Goal: Find specific page/section: Find specific page/section

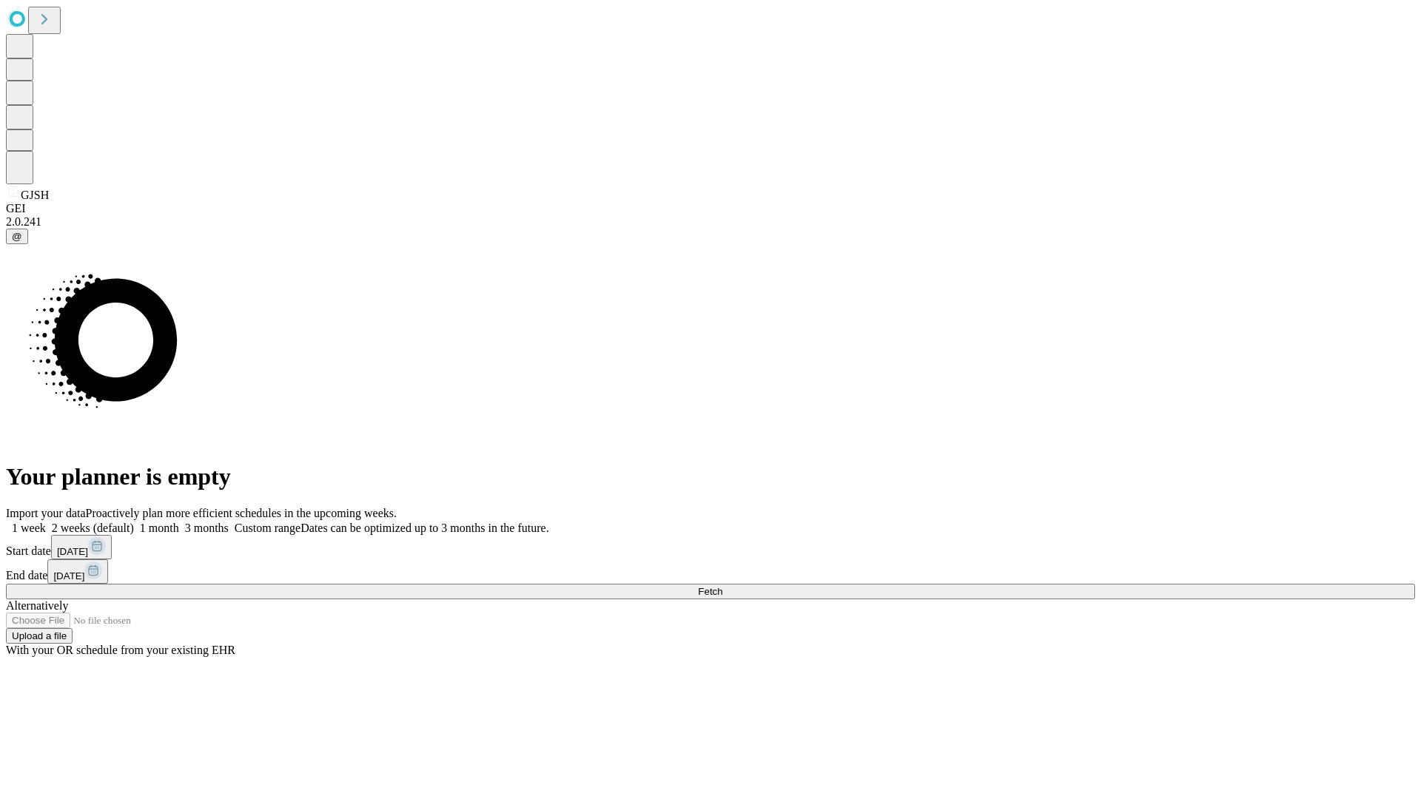
click at [722, 586] on span "Fetch" at bounding box center [710, 591] width 24 height 11
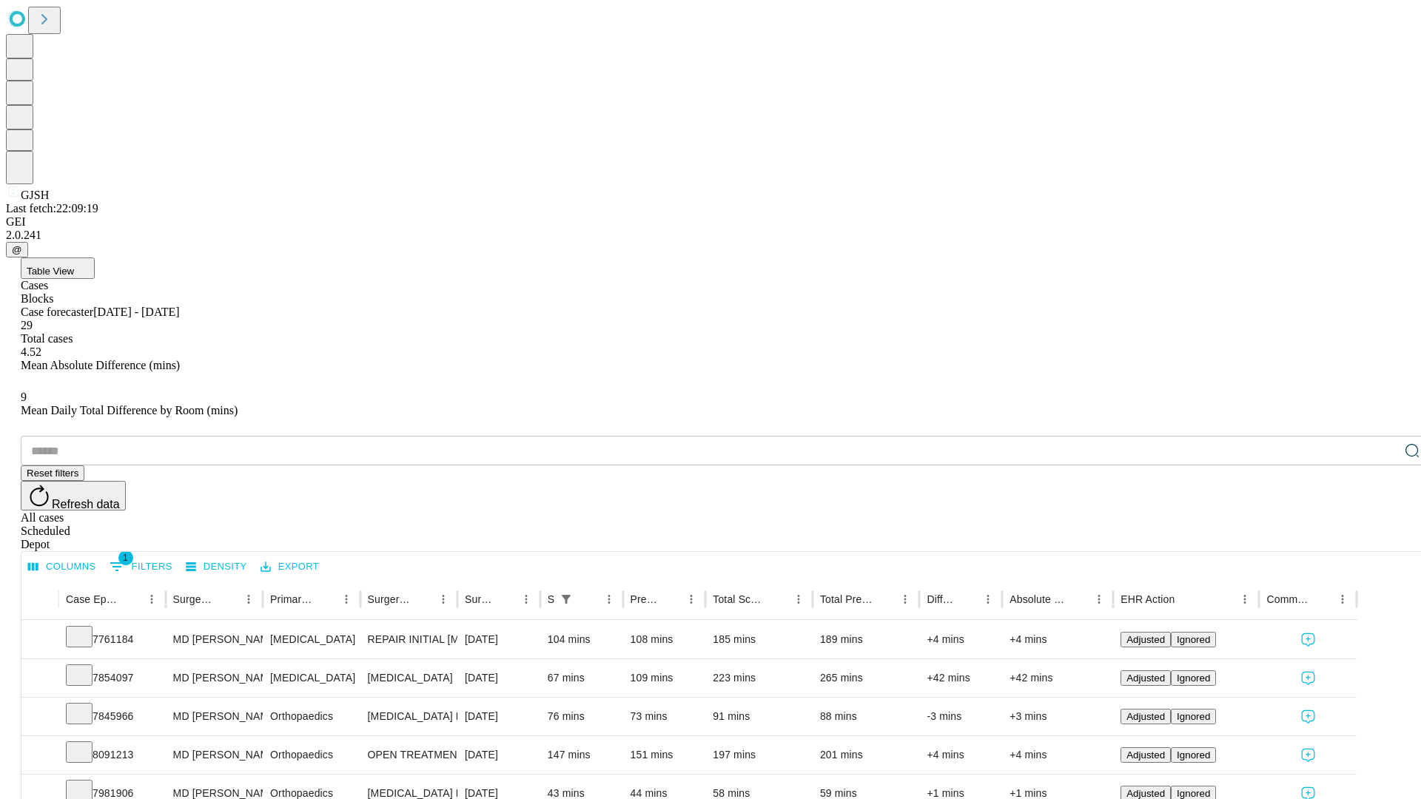
scroll to position [49, 0]
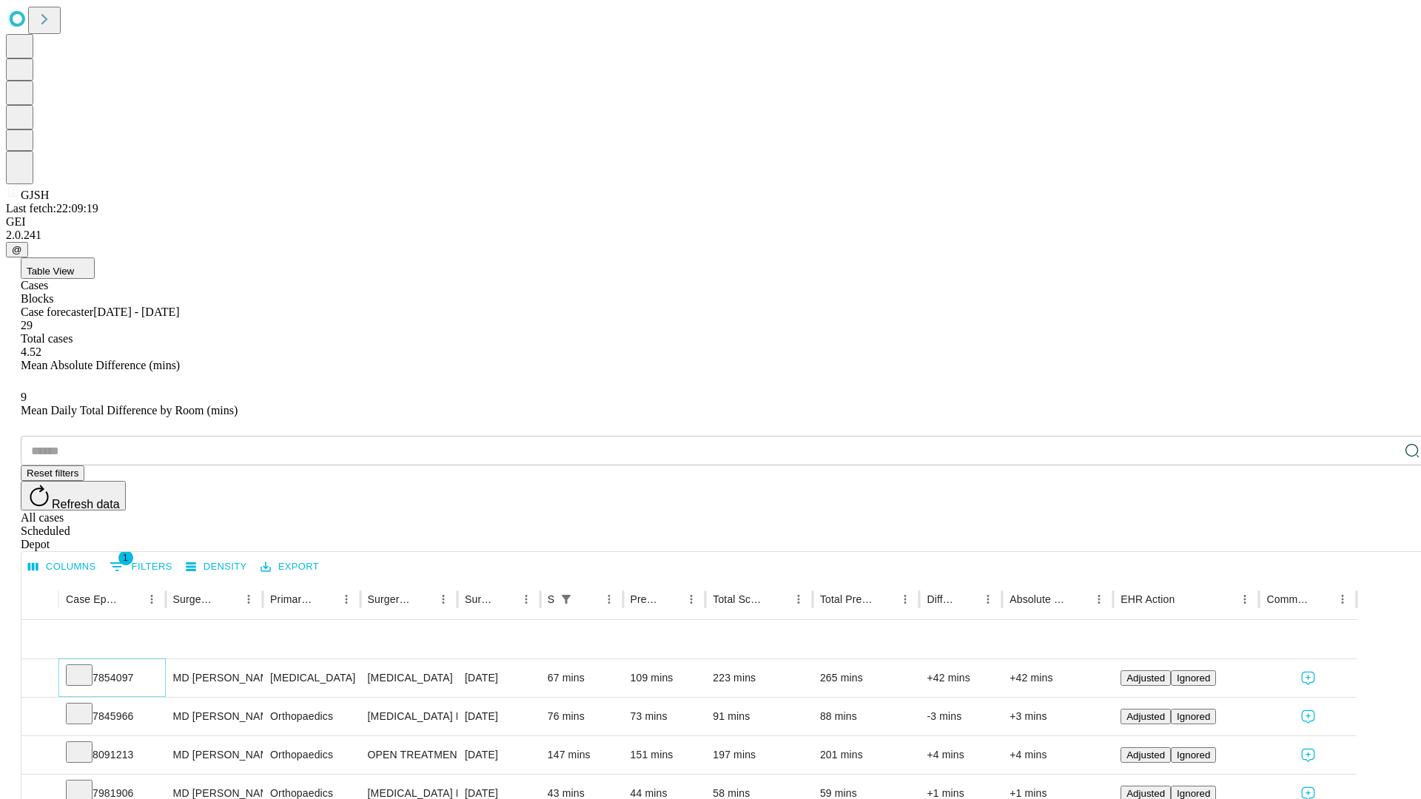
click at [87, 667] on icon at bounding box center [79, 674] width 15 height 15
